Goal: Task Accomplishment & Management: Complete application form

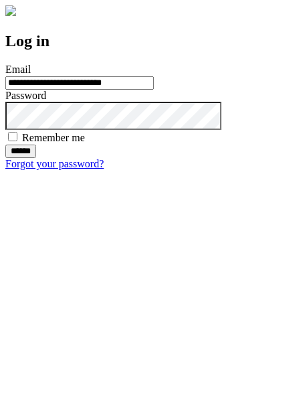
type input "**********"
click at [36, 158] on input "******" at bounding box center [20, 151] width 31 height 13
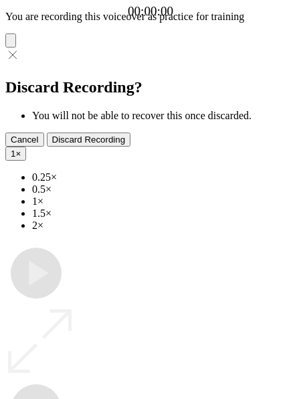
type input "**********"
